Goal: Answer question/provide support: Share knowledge or assist other users

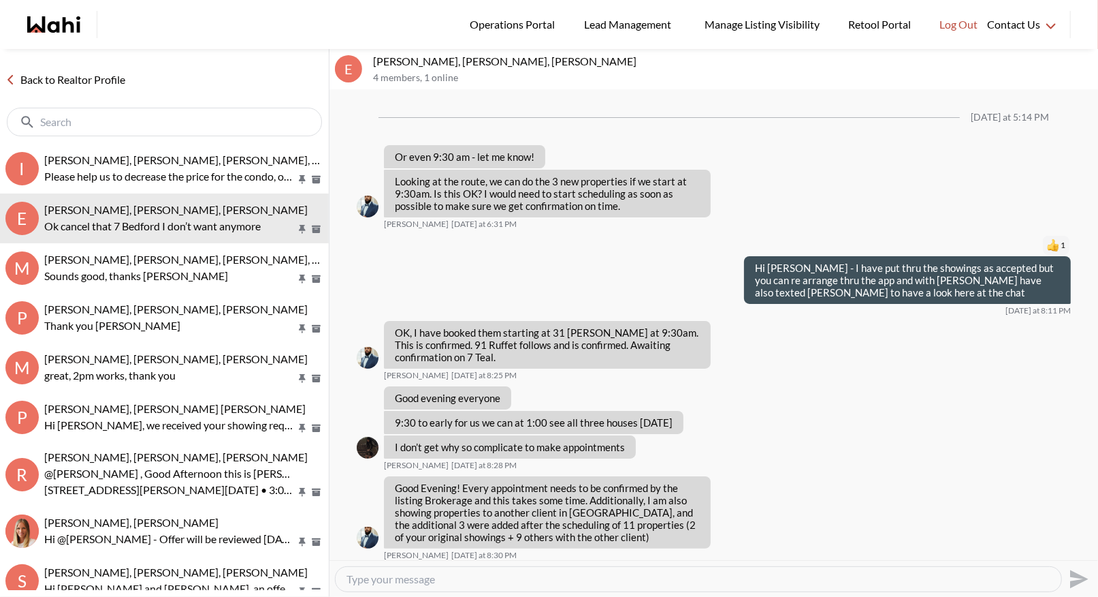
scroll to position [819, 0]
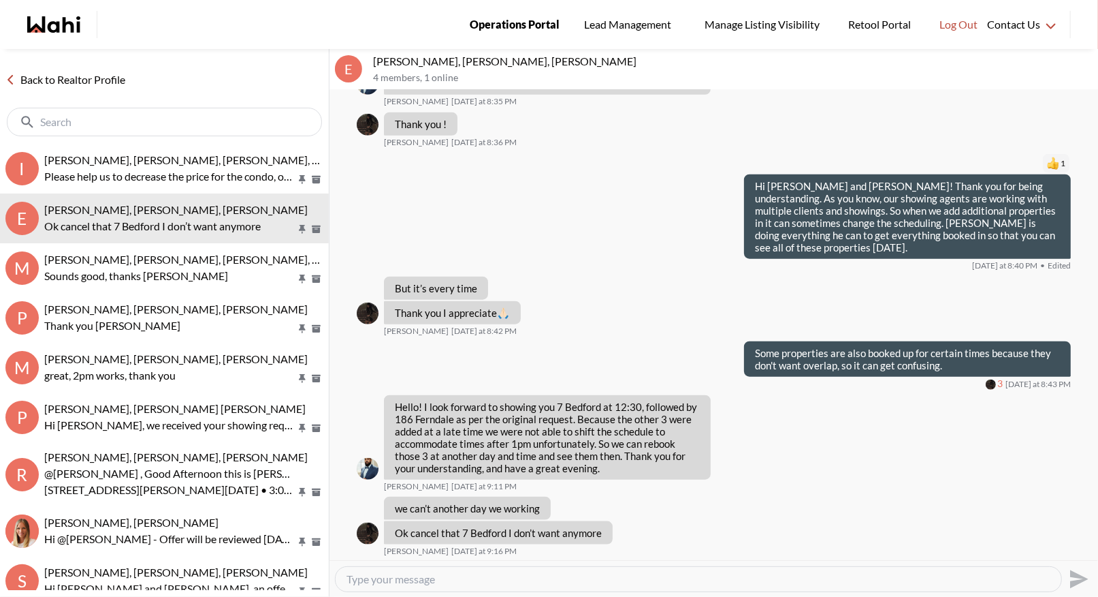
click at [539, 29] on span "Operations Portal" at bounding box center [515, 25] width 90 height 18
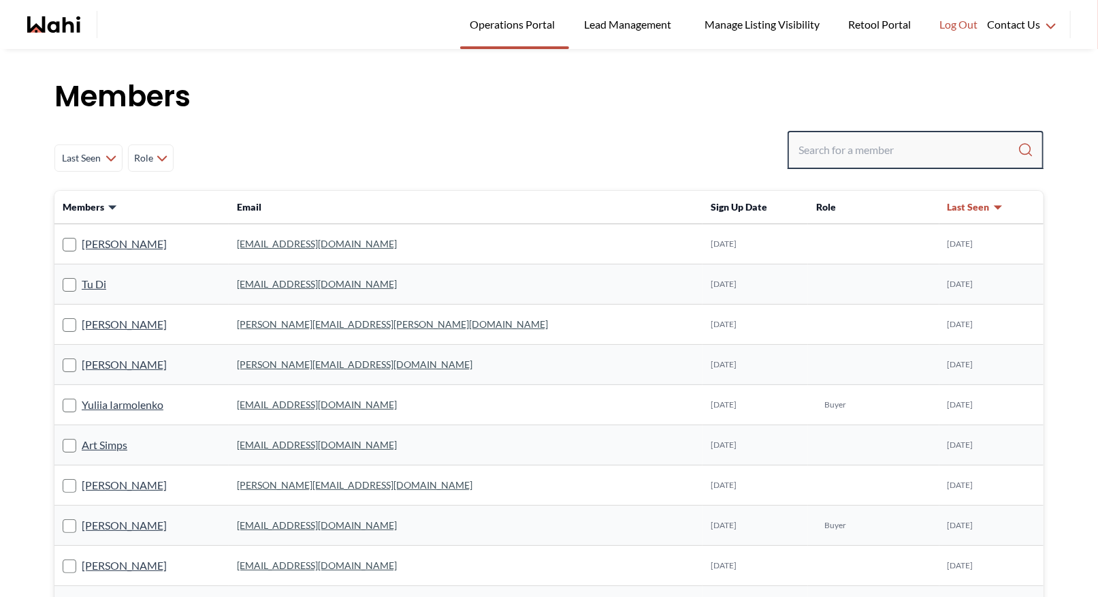
click at [847, 153] on input "Search input" at bounding box center [908, 150] width 219 height 25
type input "barbara funt"
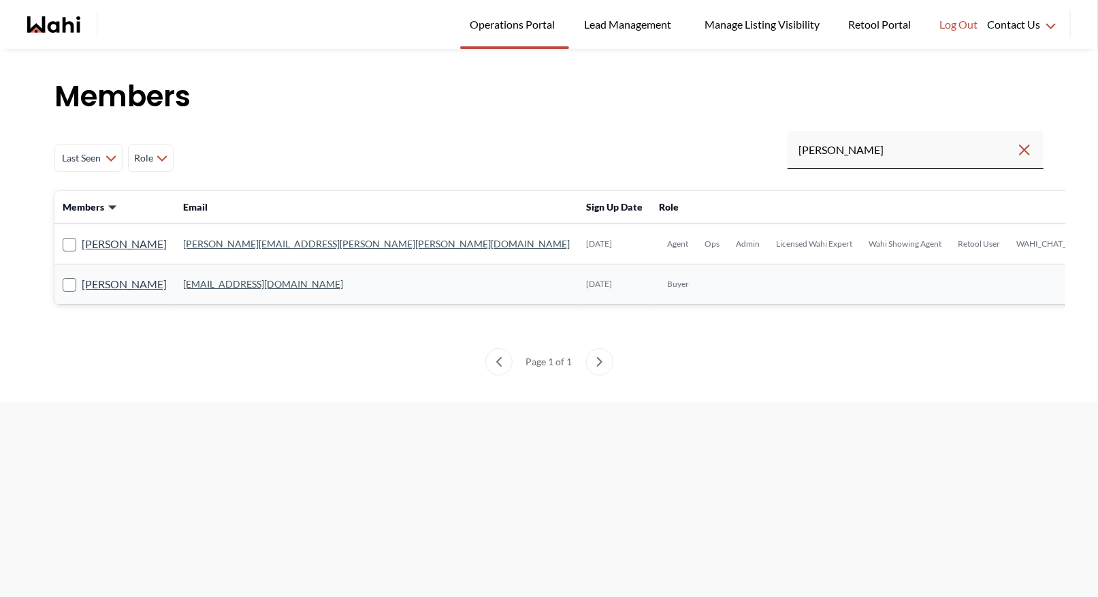
click at [206, 240] on link "barb.funt@wahi.com" at bounding box center [376, 244] width 387 height 12
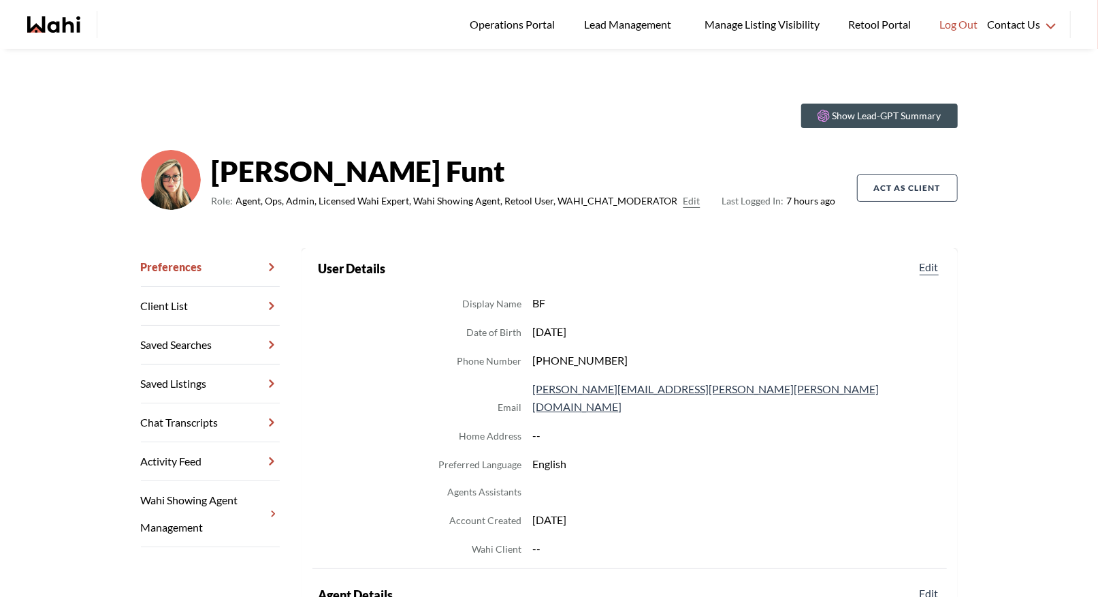
click at [231, 430] on link "Chat Transcripts" at bounding box center [210, 422] width 139 height 39
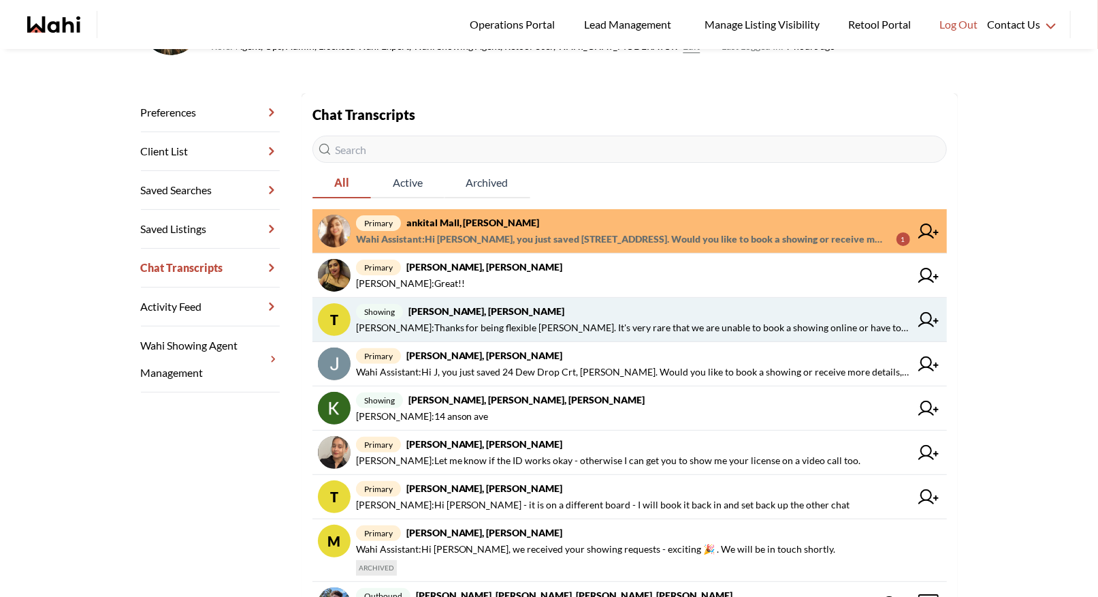
scroll to position [155, 0]
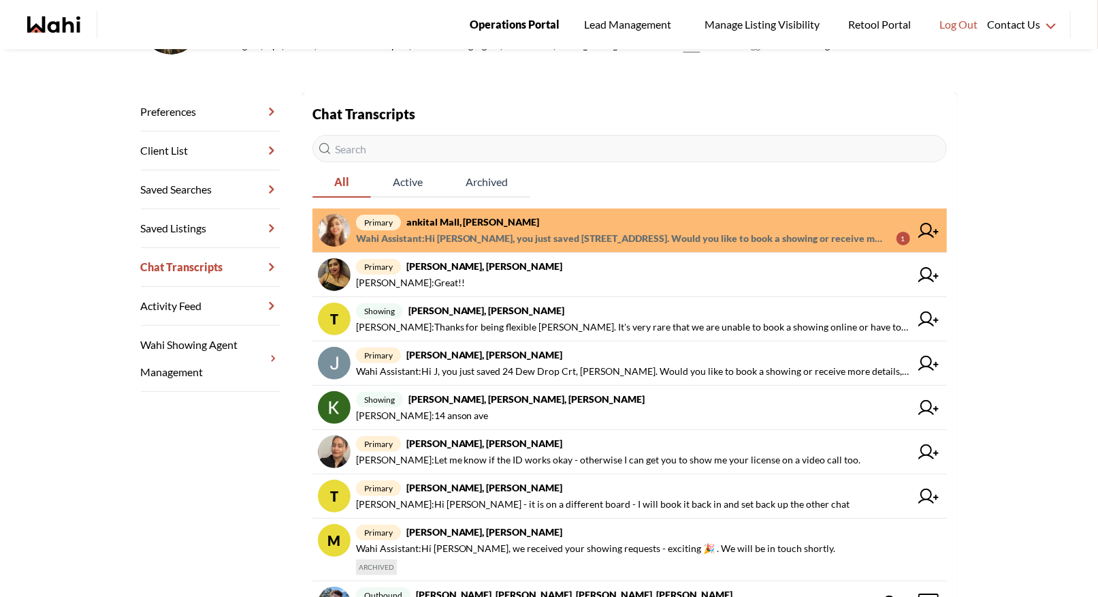
click at [493, 20] on span "Operations Portal" at bounding box center [515, 25] width 90 height 18
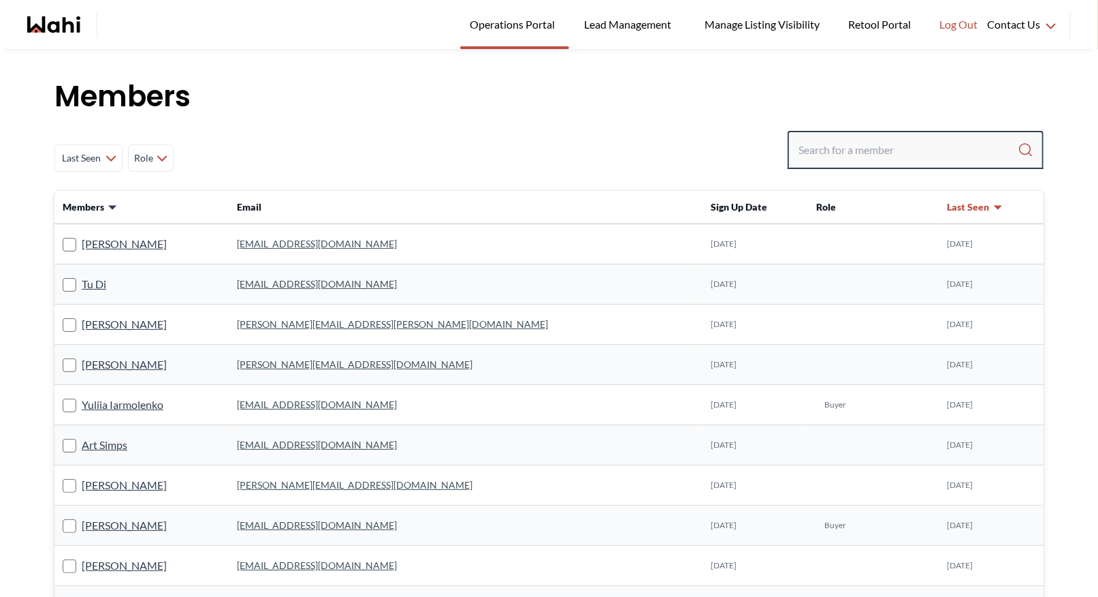
click at [873, 143] on input "Search input" at bounding box center [908, 150] width 219 height 25
type input "faraz"
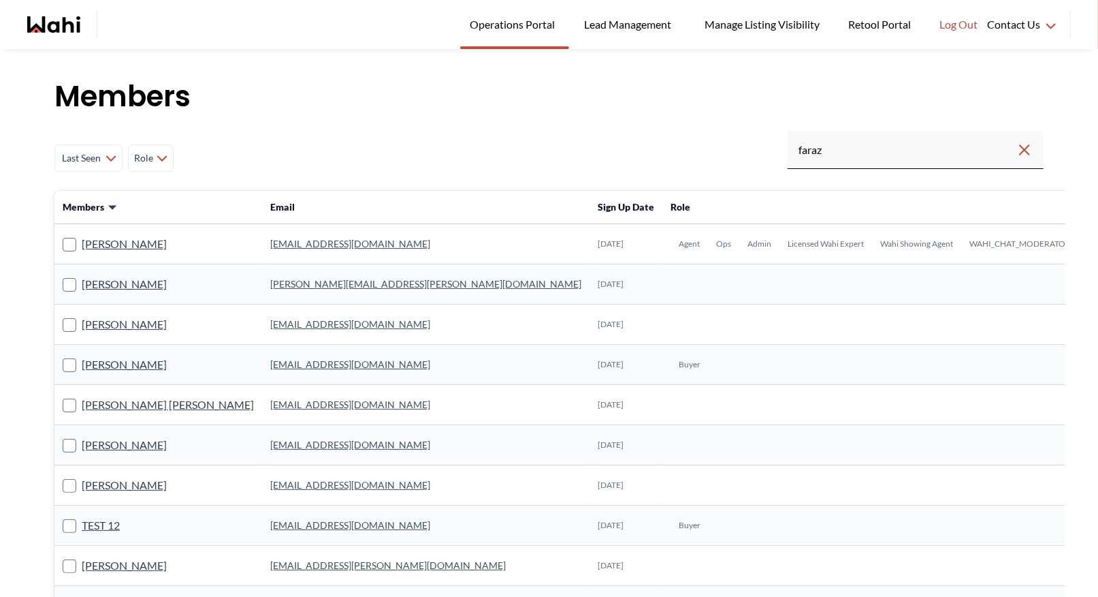
click at [270, 244] on link "faraz.azam@wahi.com" at bounding box center [350, 244] width 160 height 12
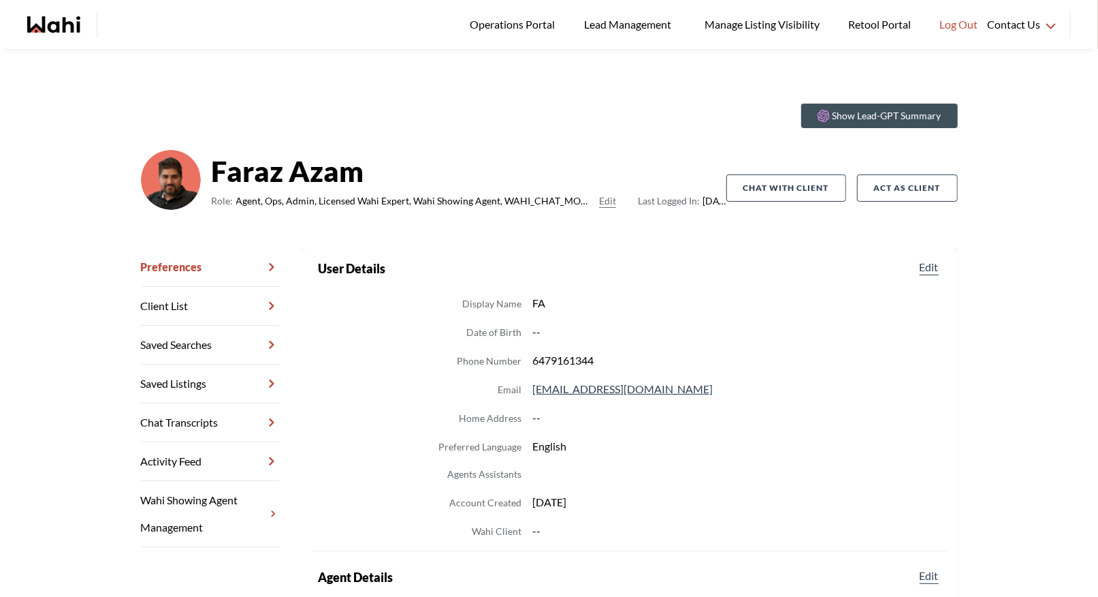
click at [202, 415] on link "Chat Transcripts" at bounding box center [210, 422] width 139 height 39
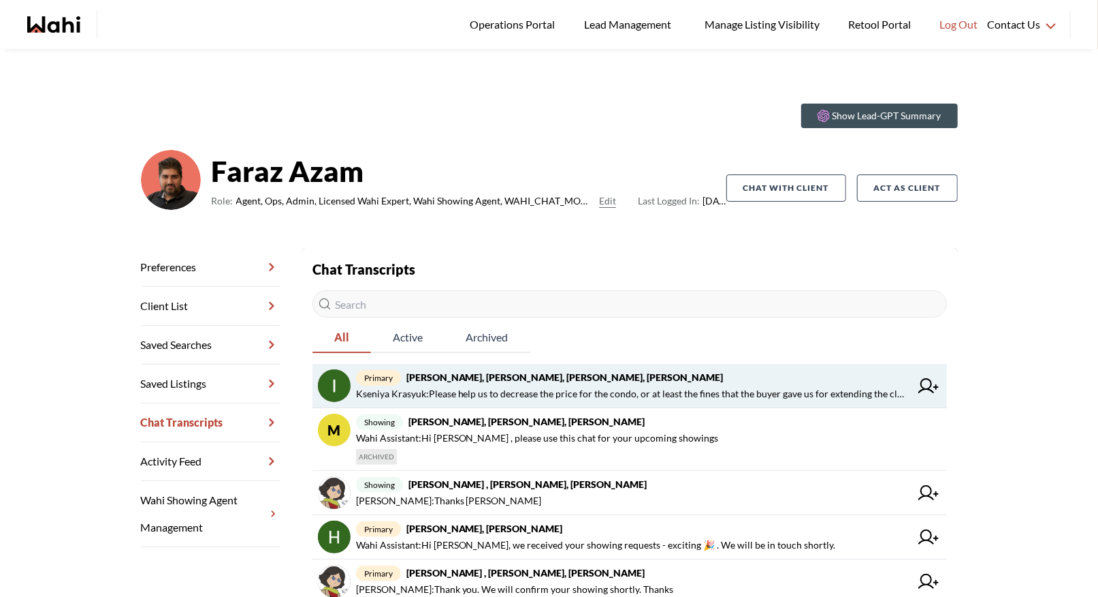
click at [518, 379] on strong "Irina Krasyuk, Kseniya Krasyuk, Michelle, Faraz" at bounding box center [565, 377] width 317 height 12
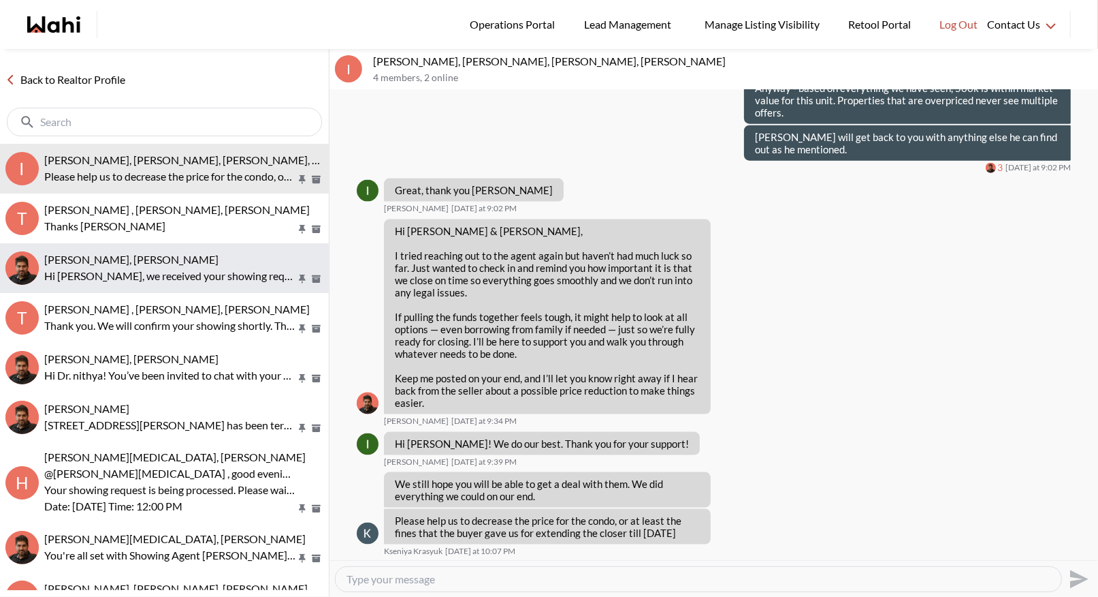
click at [159, 256] on div "Heidy Jaeger, Faraz" at bounding box center [183, 260] width 279 height 14
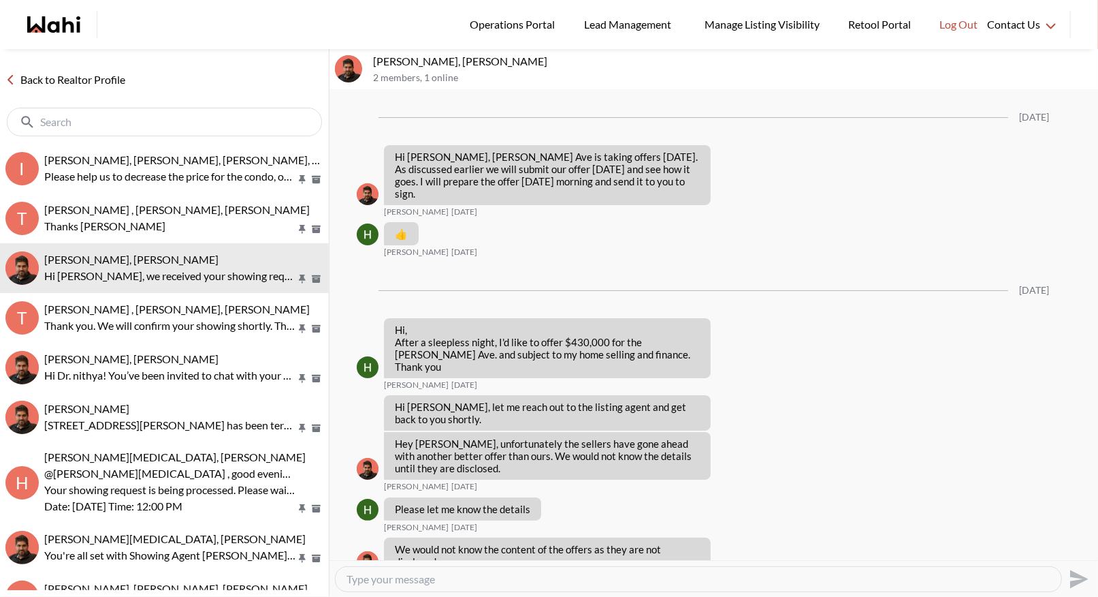
scroll to position [2238, 0]
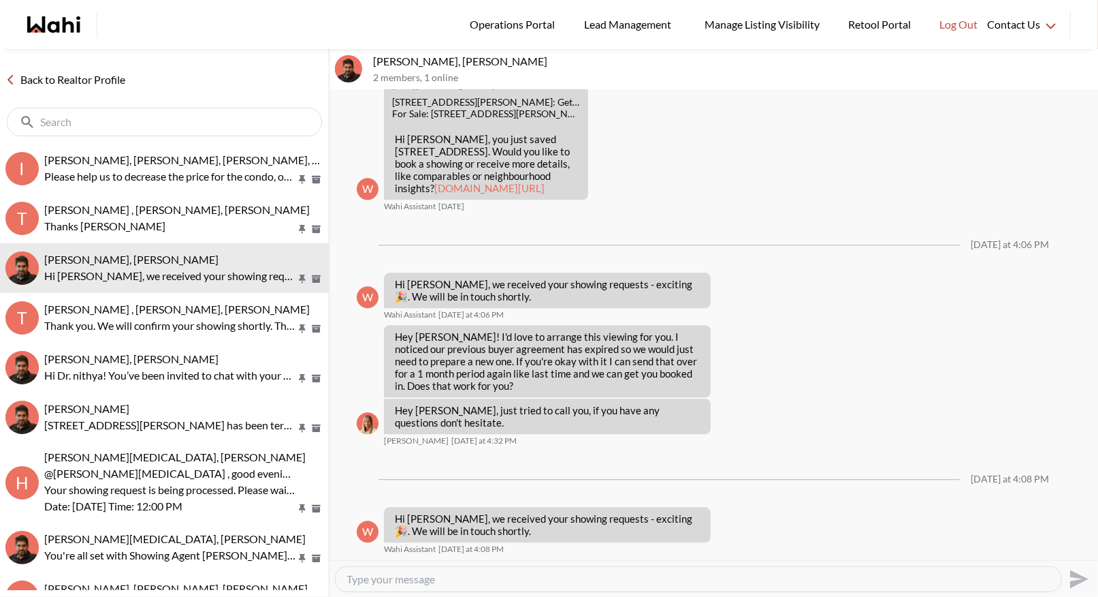
click at [47, 81] on link "Back to Realtor Profile" at bounding box center [65, 80] width 131 height 18
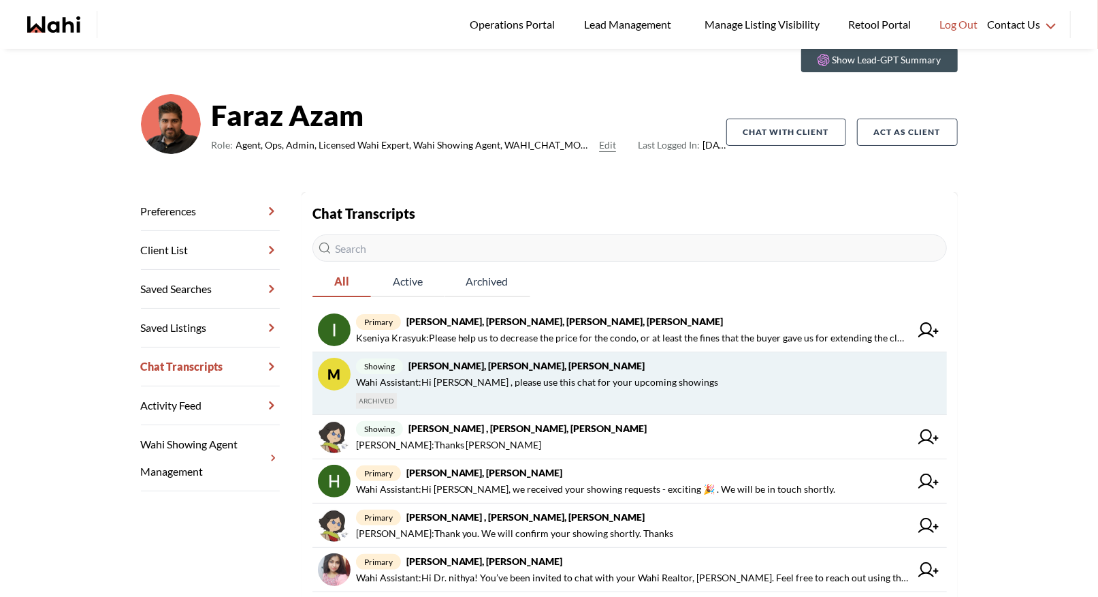
scroll to position [108, 0]
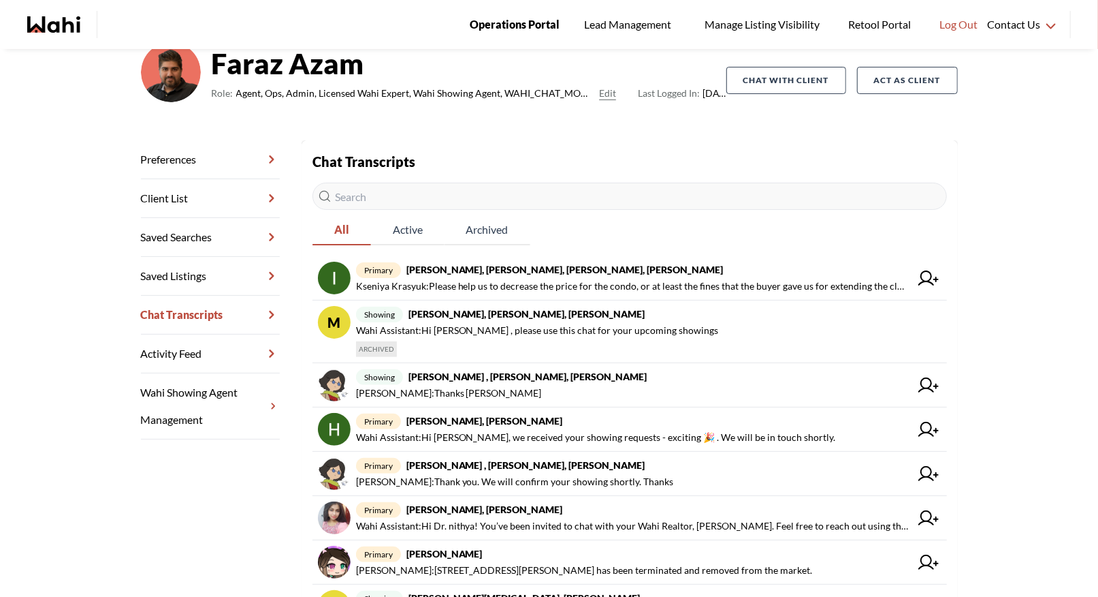
click at [516, 21] on span "Operations Portal" at bounding box center [515, 25] width 90 height 18
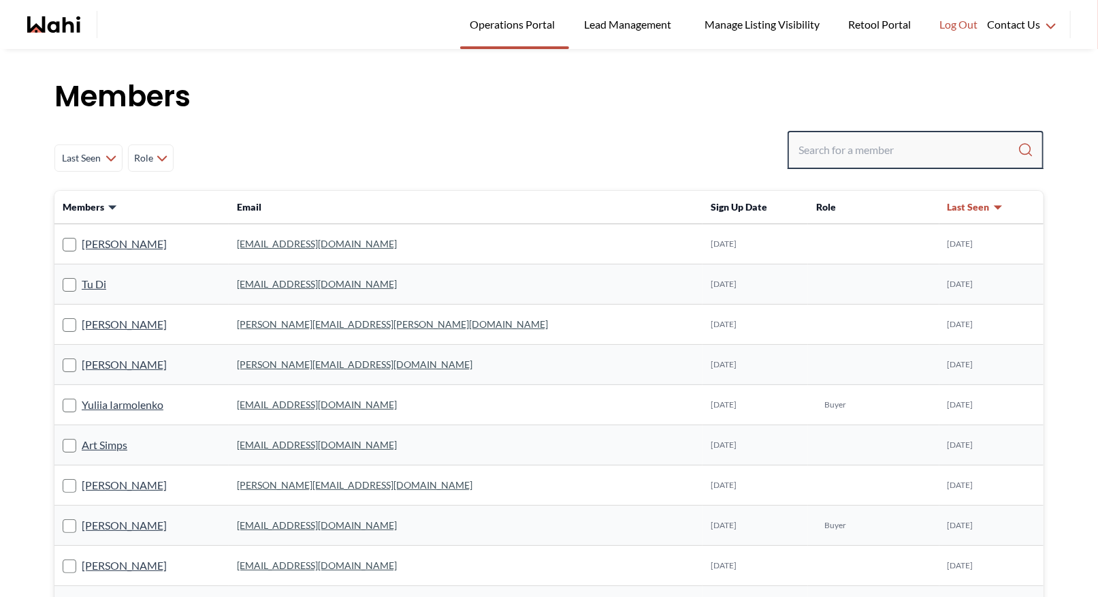
click at [867, 140] on input "Search input" at bounding box center [908, 150] width 219 height 25
type input "[PERSON_NAME]"
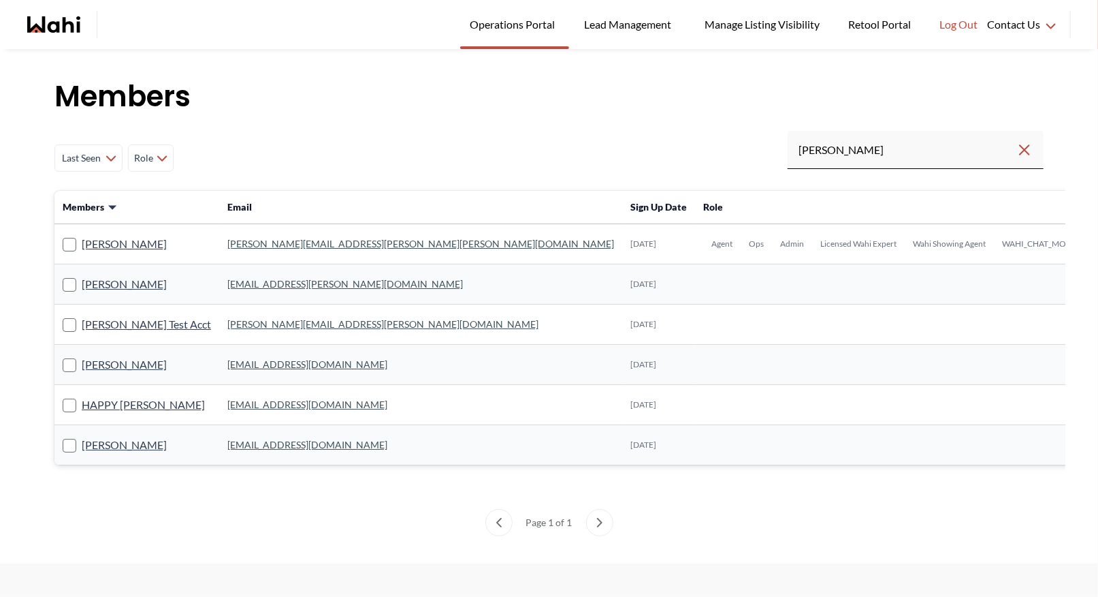
click at [256, 243] on link "michelle.williams@wahi.com" at bounding box center [420, 244] width 387 height 12
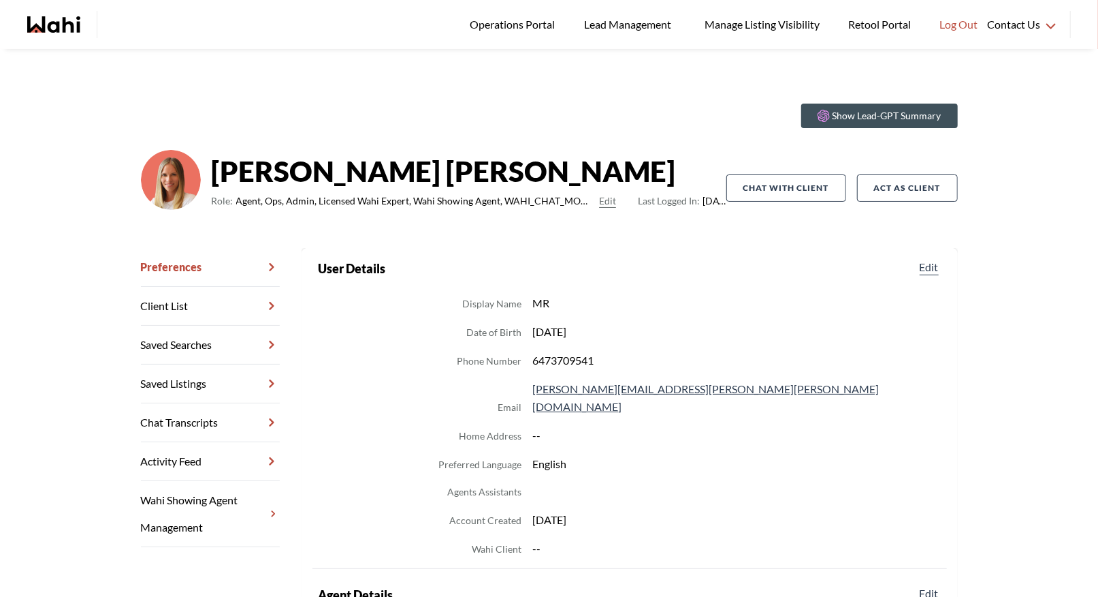
click at [167, 411] on link "Chat Transcripts" at bounding box center [210, 422] width 139 height 39
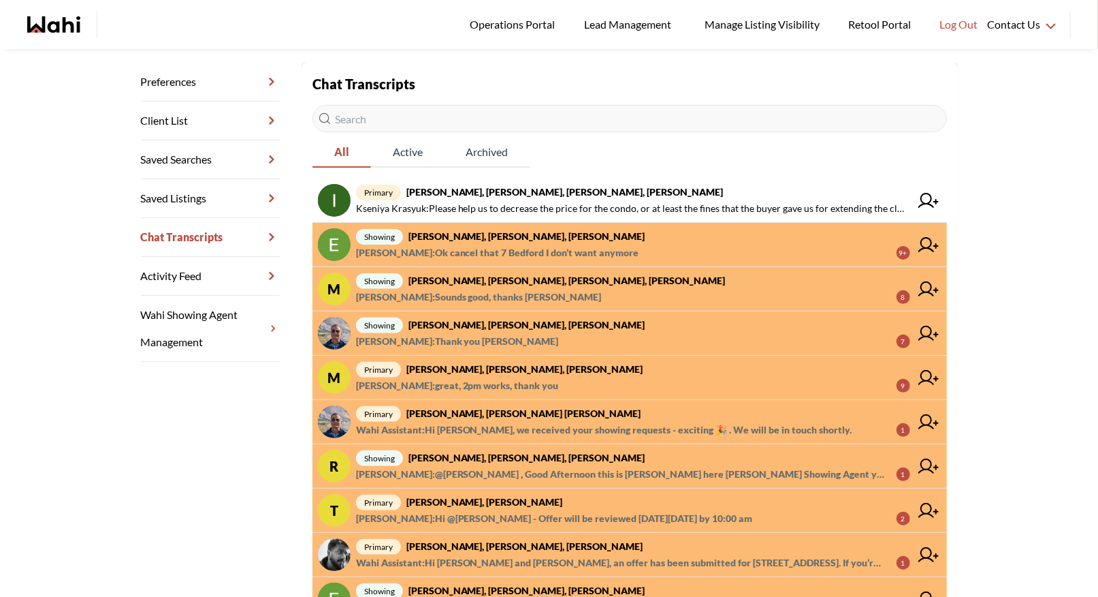
scroll to position [189, 0]
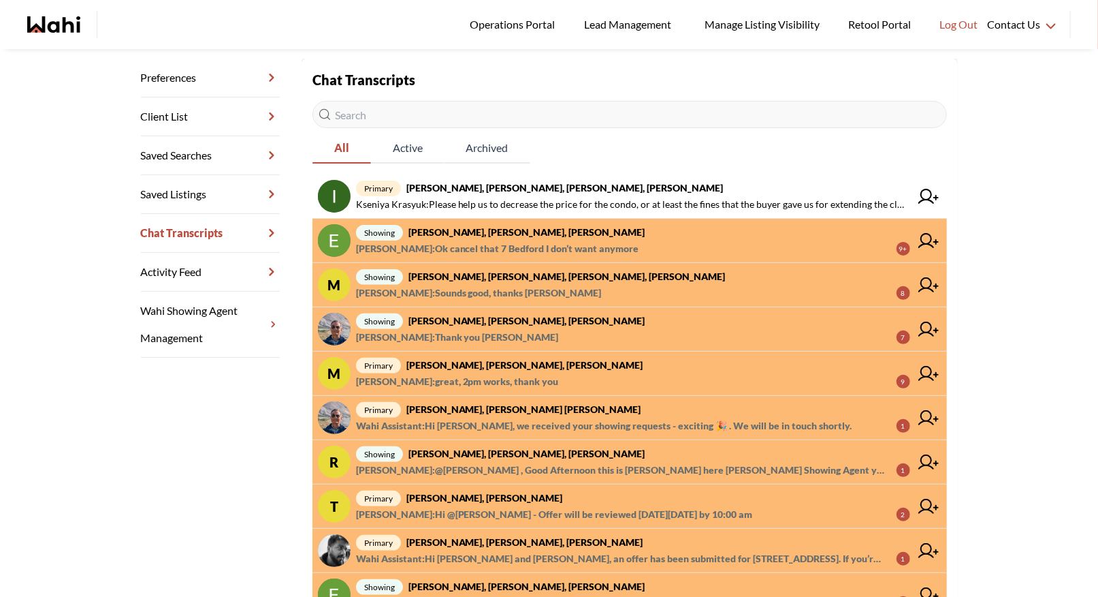
click at [501, 230] on strong "Erik Odegaard, Margarita Haimov, Khalid, Michelle" at bounding box center [527, 232] width 237 height 12
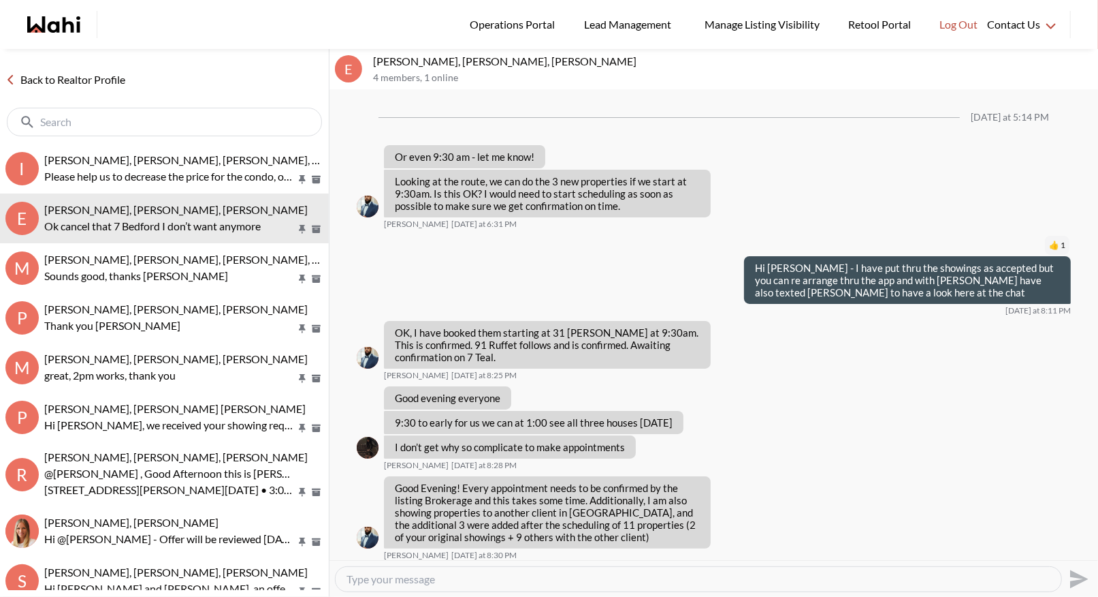
scroll to position [819, 0]
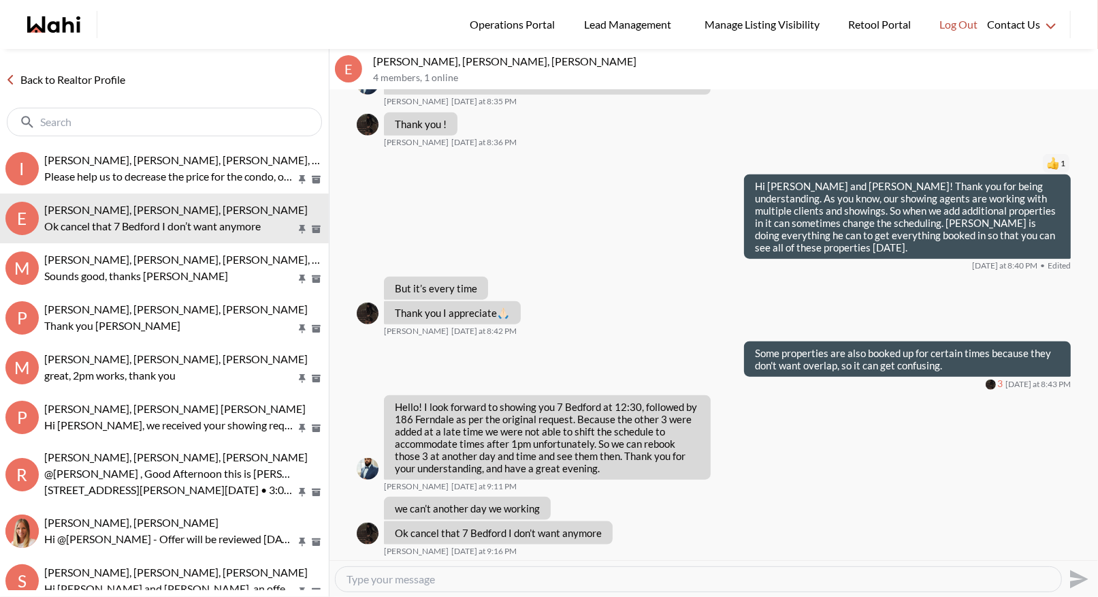
click at [372, 579] on textarea "Type your message" at bounding box center [699, 579] width 704 height 14
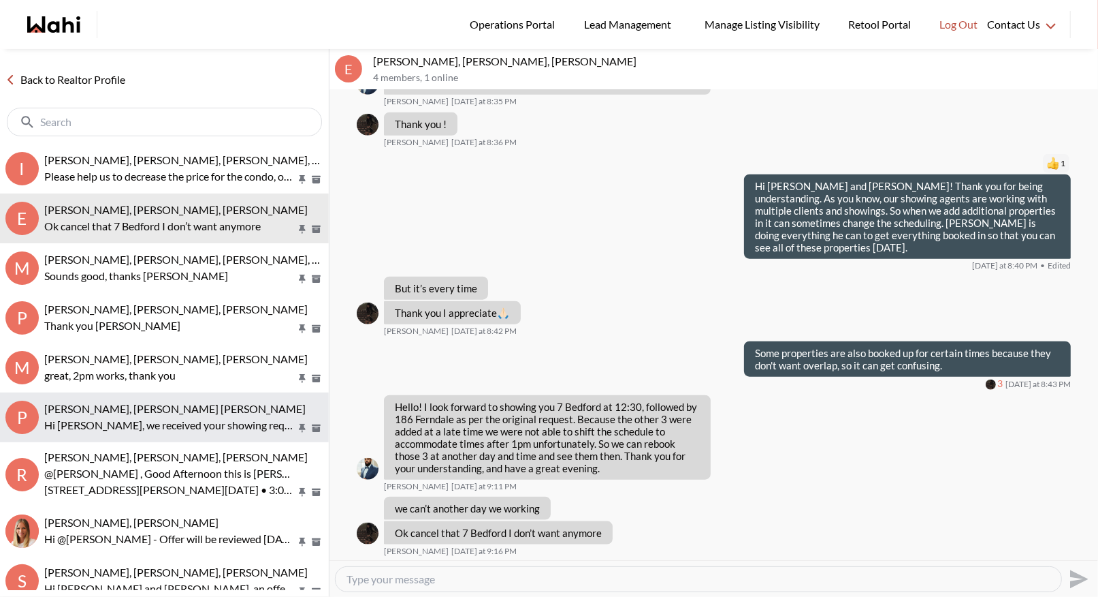
click at [171, 410] on span "Pranav Dhar, Vandana Dhar, Michelle" at bounding box center [175, 408] width 262 height 13
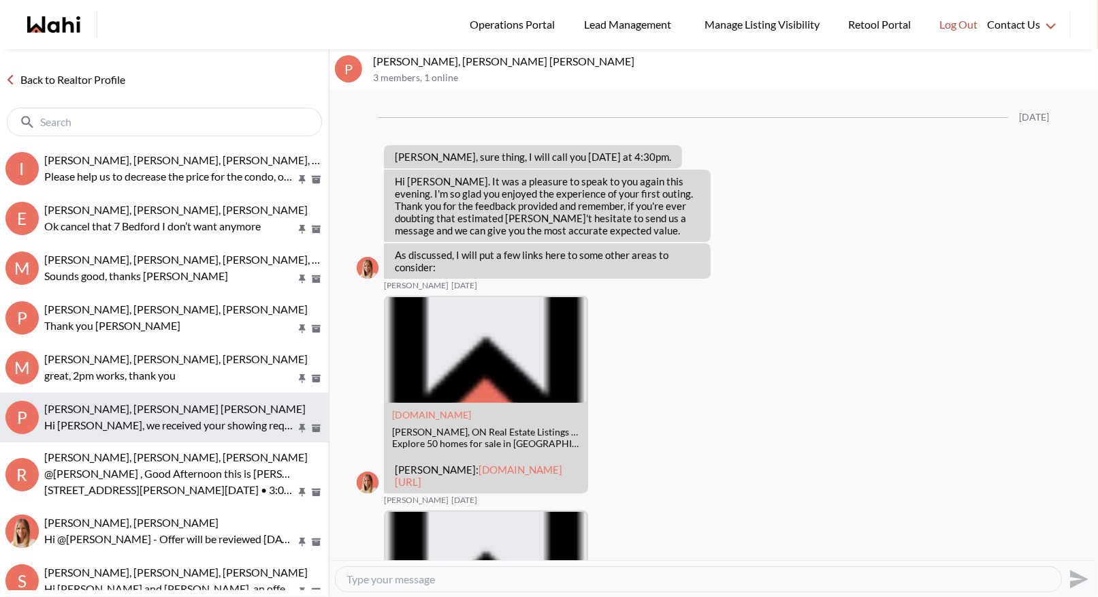
scroll to position [3044, 0]
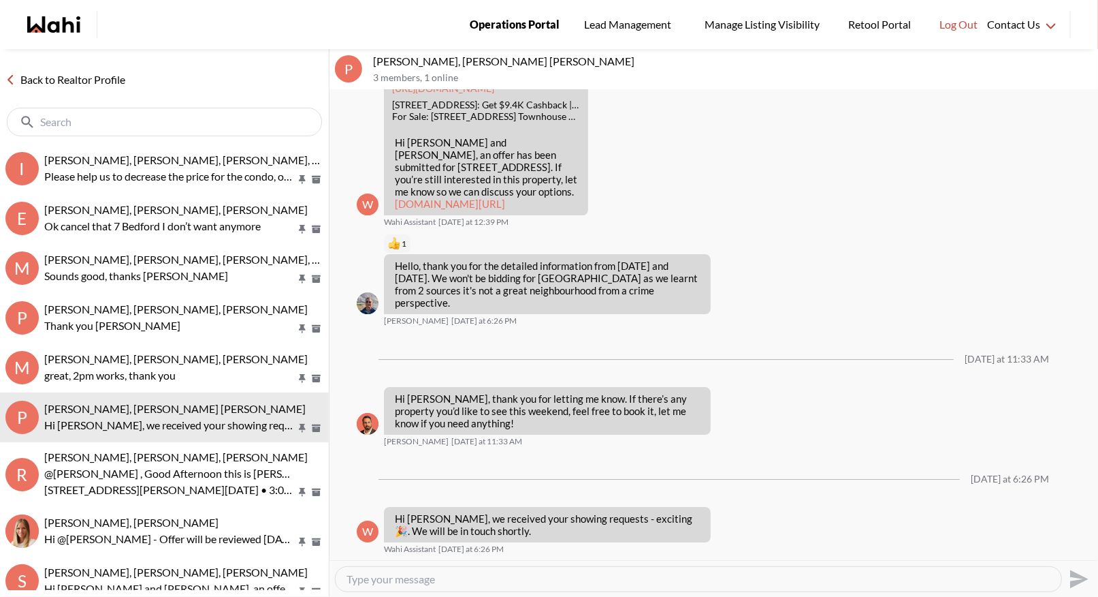
click at [511, 36] on link "Operations Portal" at bounding box center [514, 24] width 109 height 49
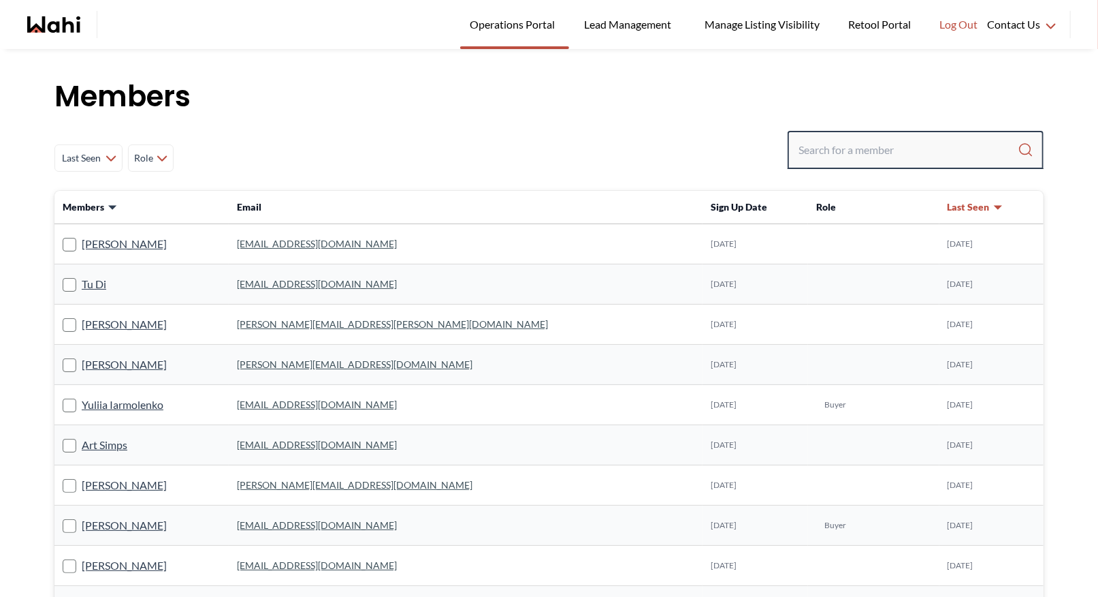
click at [887, 157] on input "Search input" at bounding box center [908, 150] width 219 height 25
